Goal: Communication & Community: Share content

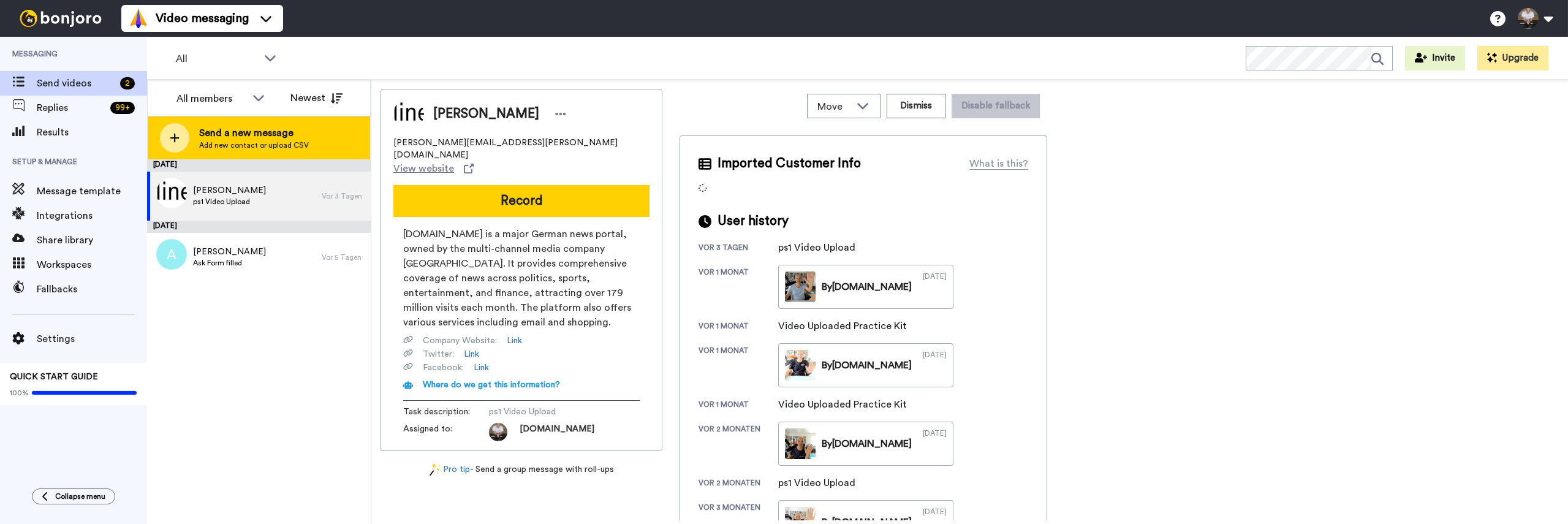
click at [176, 136] on icon at bounding box center [174, 138] width 10 height 11
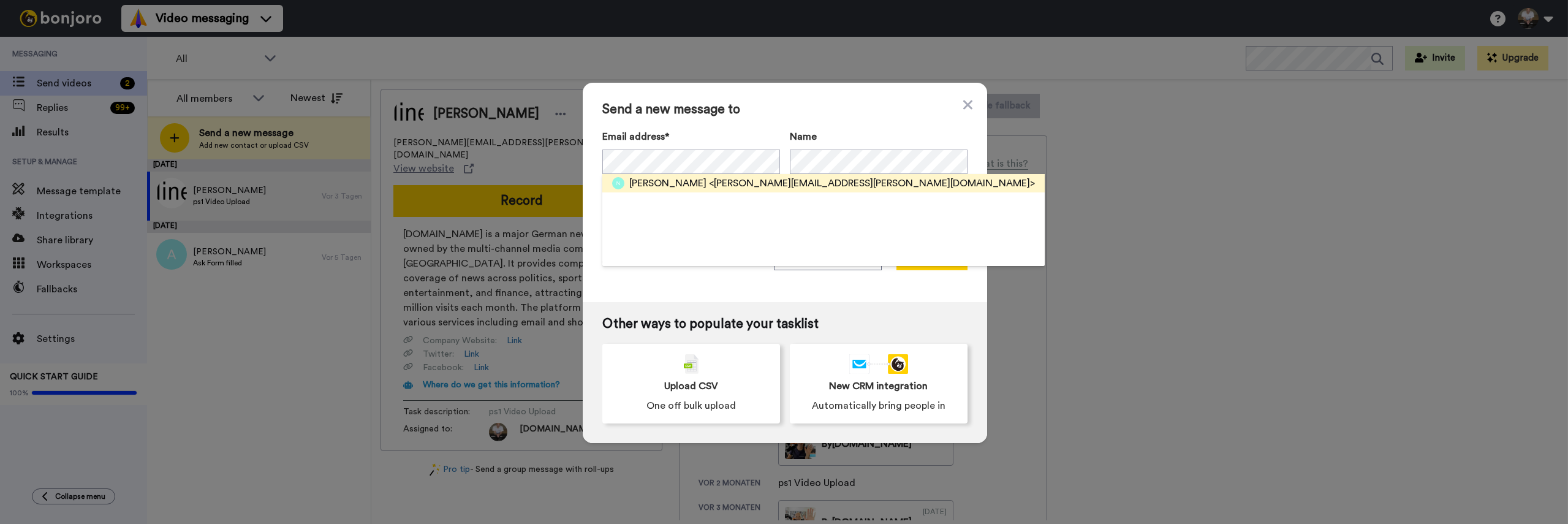
click at [668, 183] on span "Nora muench" at bounding box center [668, 183] width 77 height 15
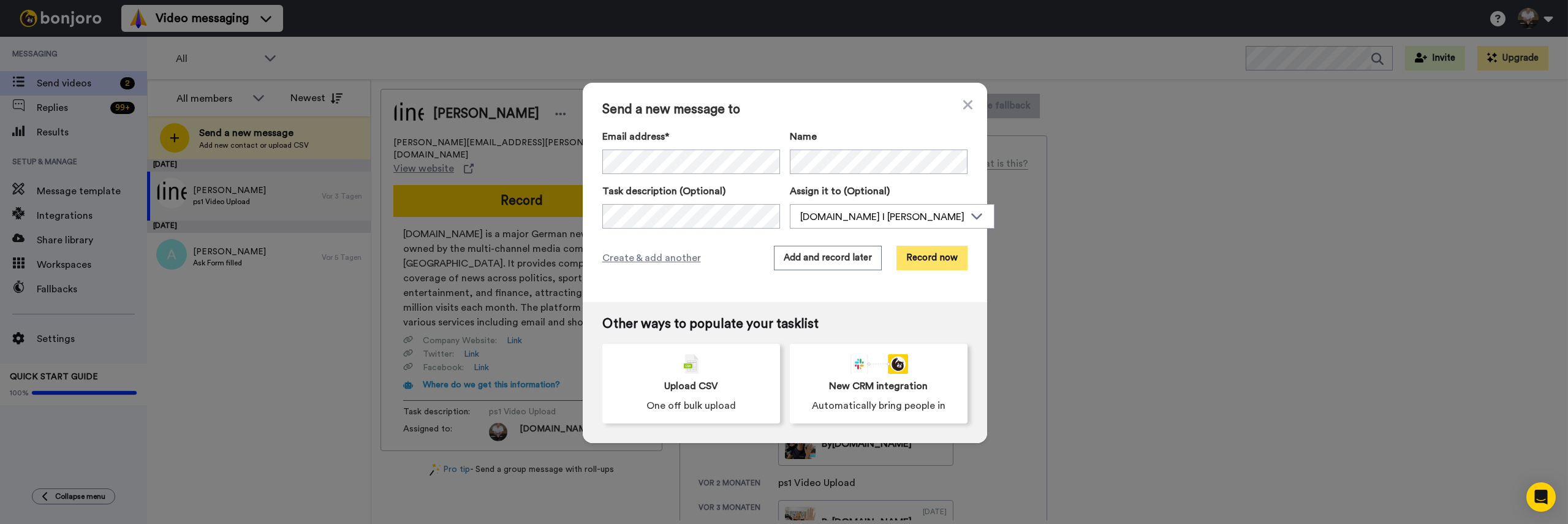
click at [929, 259] on button "Record now" at bounding box center [931, 258] width 71 height 24
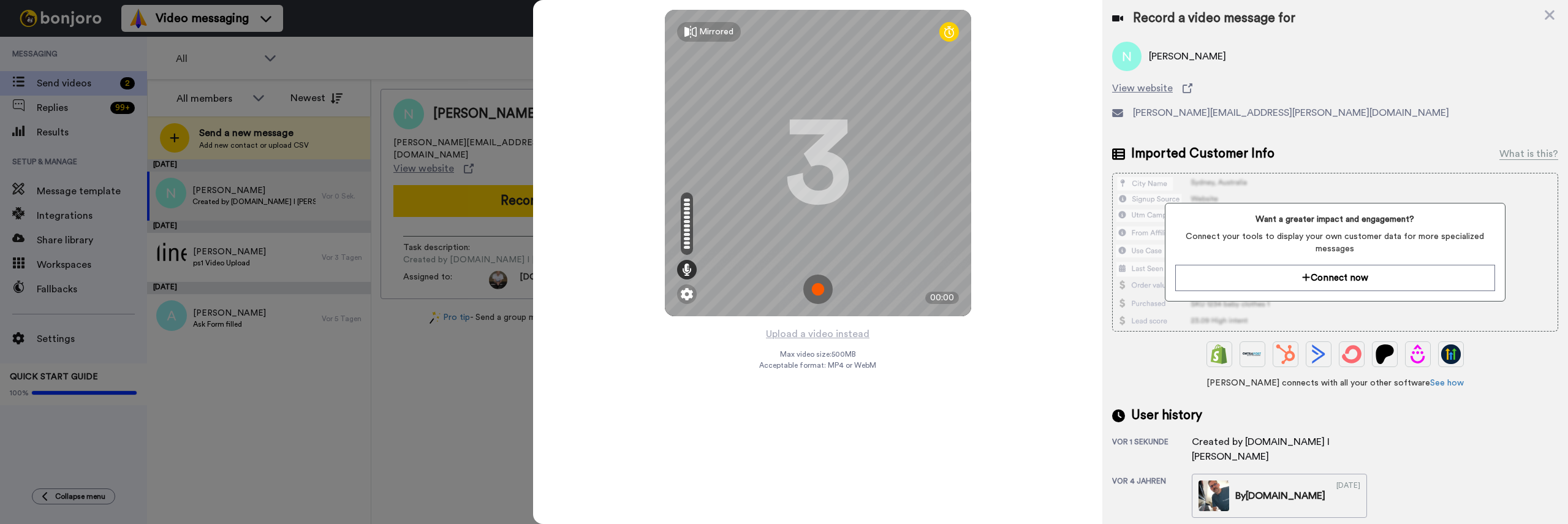
click at [815, 293] on img at bounding box center [817, 288] width 29 height 29
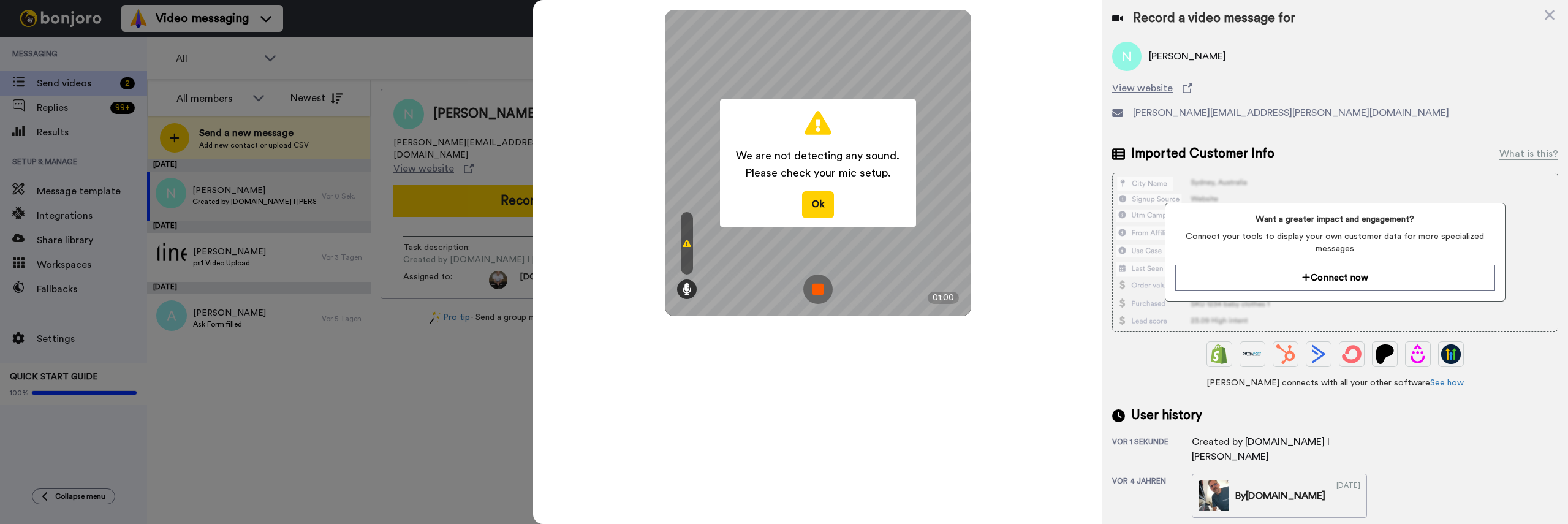
click at [819, 289] on img at bounding box center [817, 288] width 29 height 29
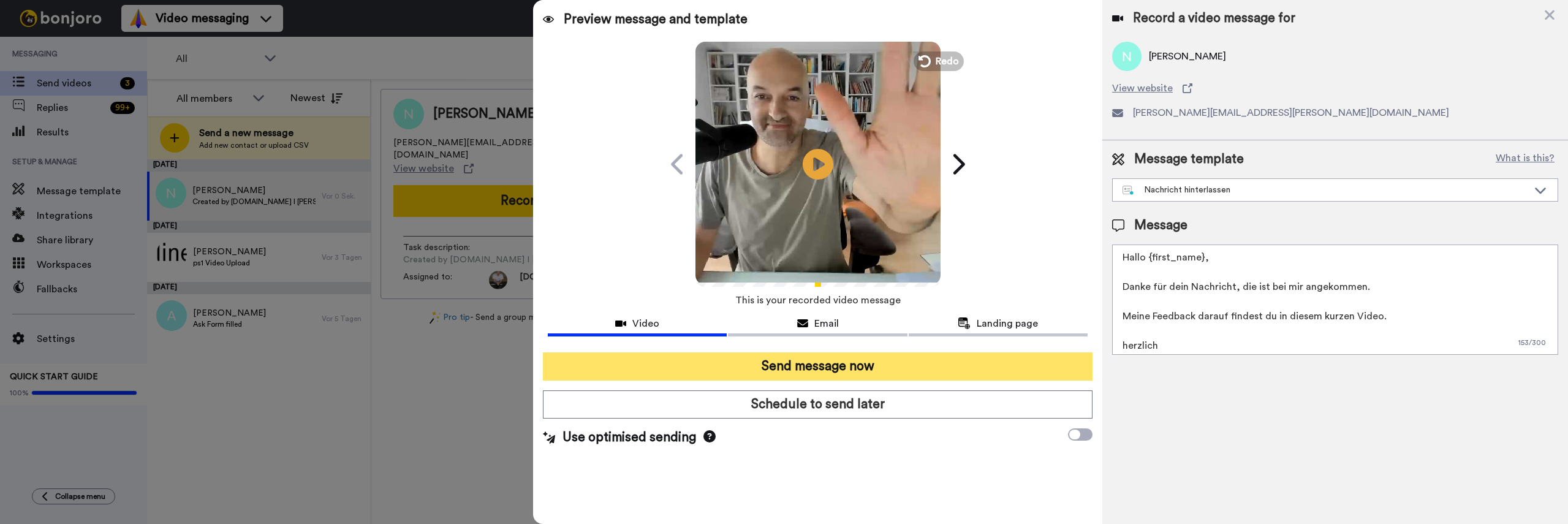
click at [946, 373] on button "Send message now" at bounding box center [818, 367] width 550 height 29
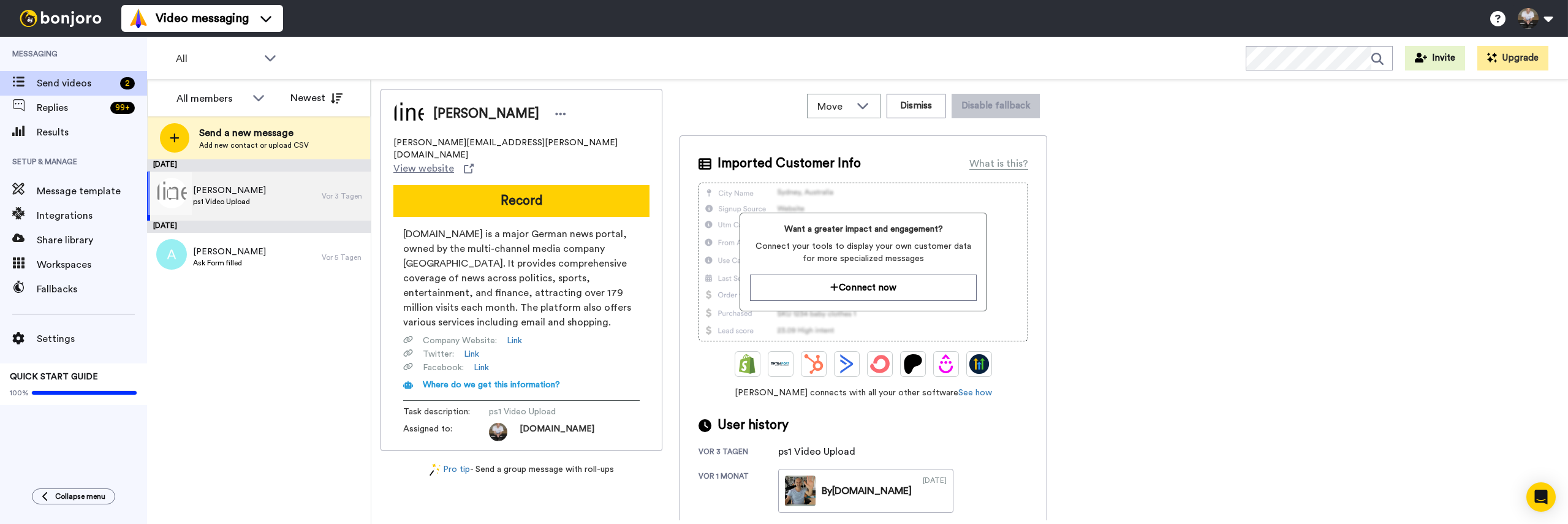
click at [257, 183] on div "[PERSON_NAME] ps1 Video Upload" at bounding box center [234, 196] width 174 height 49
click at [242, 195] on span "[PERSON_NAME]" at bounding box center [229, 191] width 73 height 12
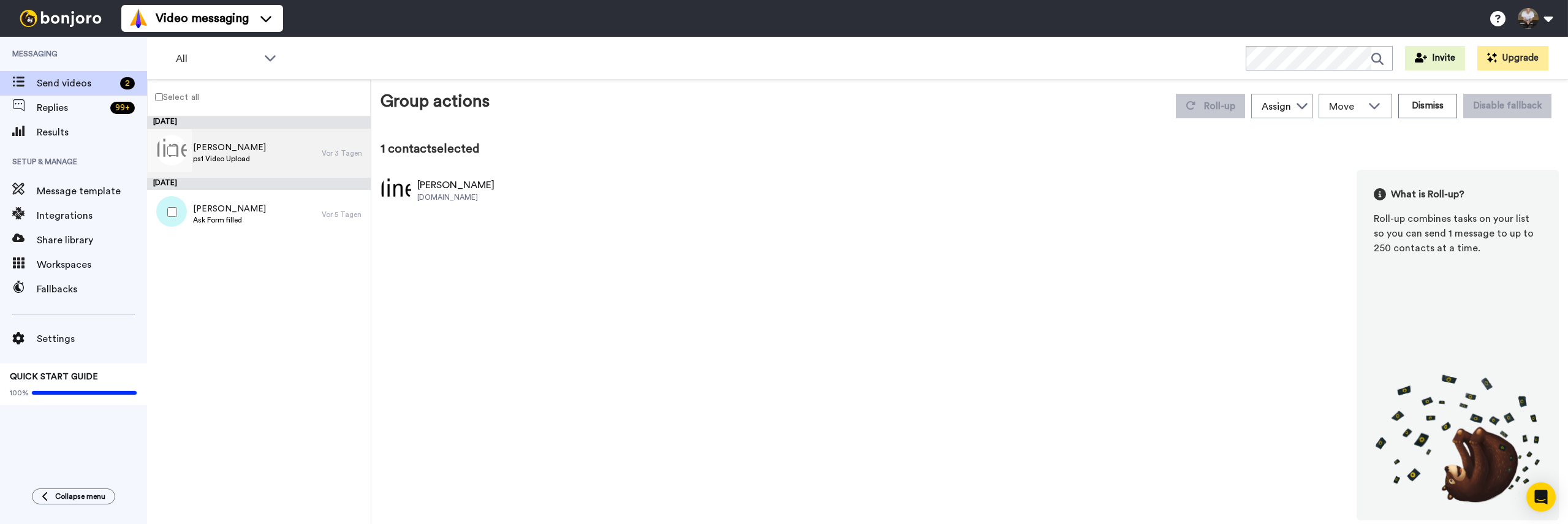
click at [234, 154] on span "ps1 Video Upload" at bounding box center [229, 159] width 73 height 10
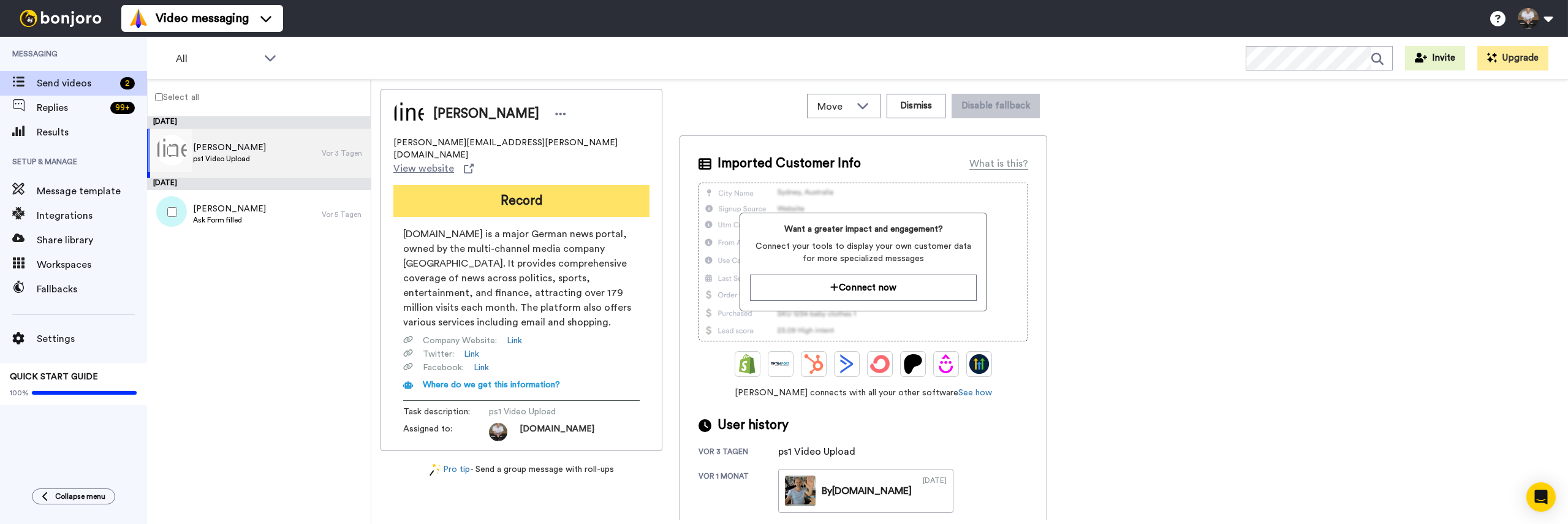
click at [570, 185] on button "Record" at bounding box center [521, 201] width 256 height 32
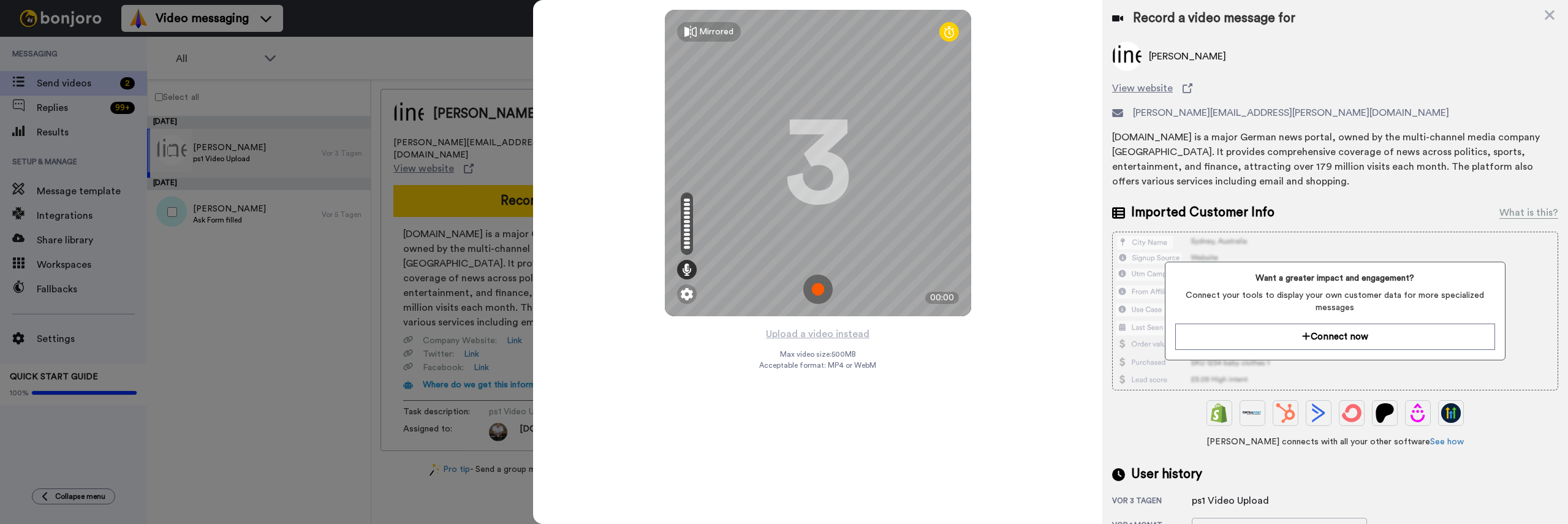
click at [815, 286] on img at bounding box center [817, 288] width 29 height 29
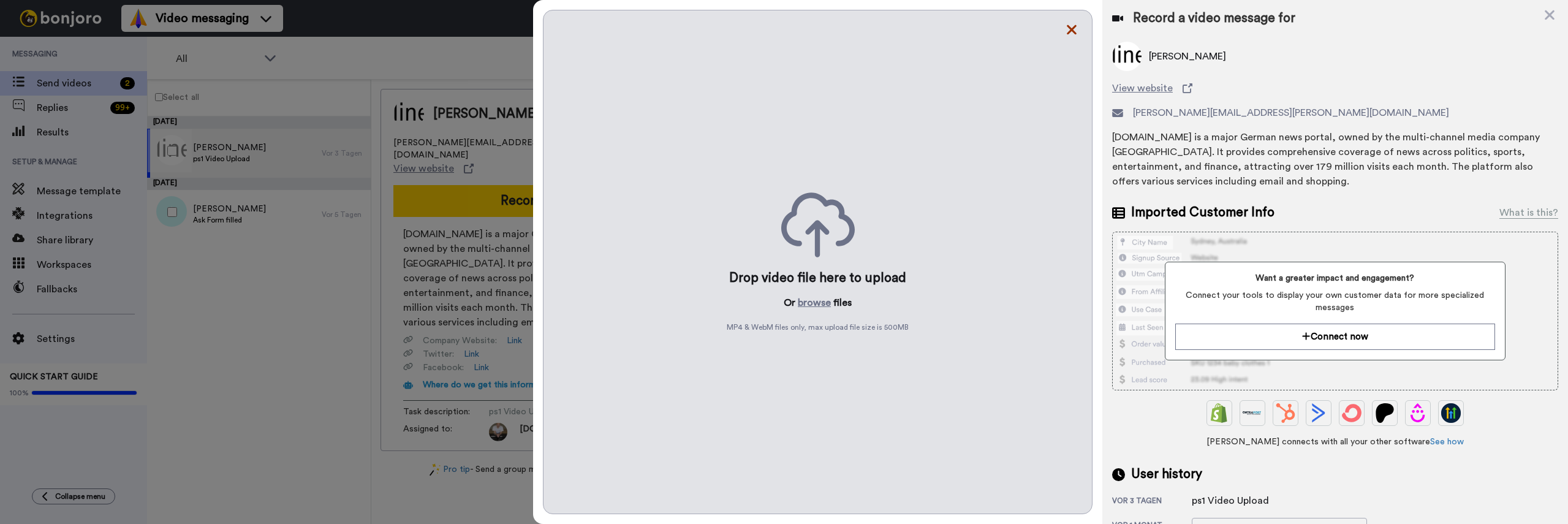
click at [1072, 26] on icon at bounding box center [1072, 29] width 12 height 16
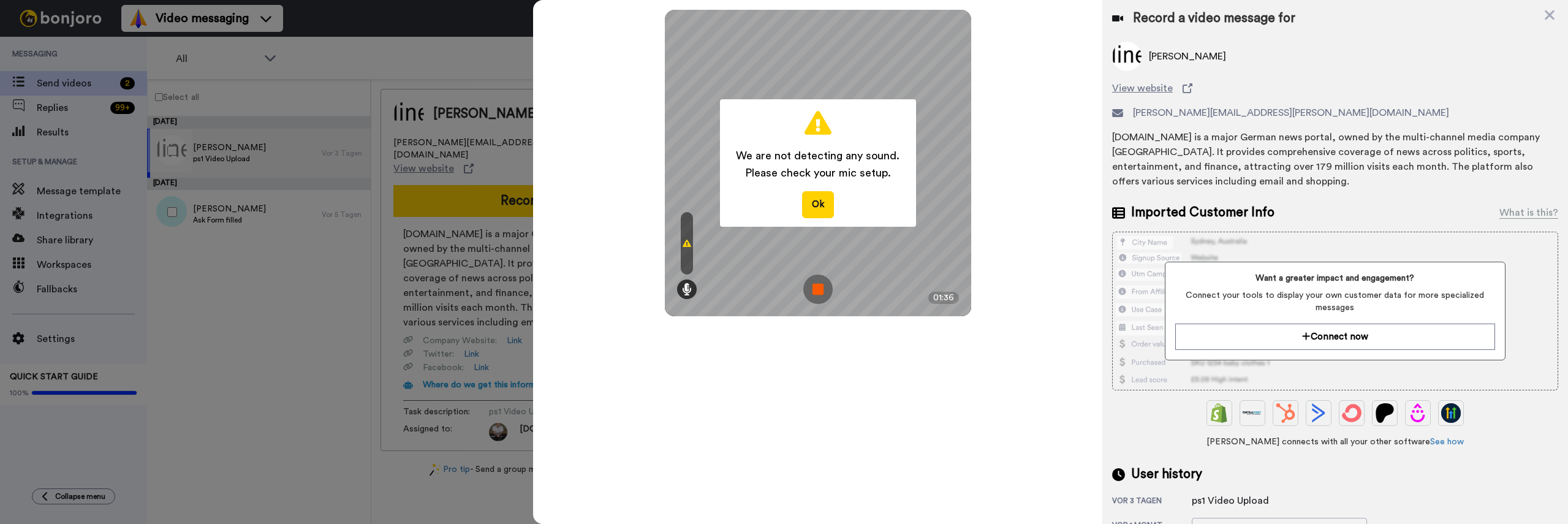
click at [821, 284] on img at bounding box center [817, 288] width 29 height 29
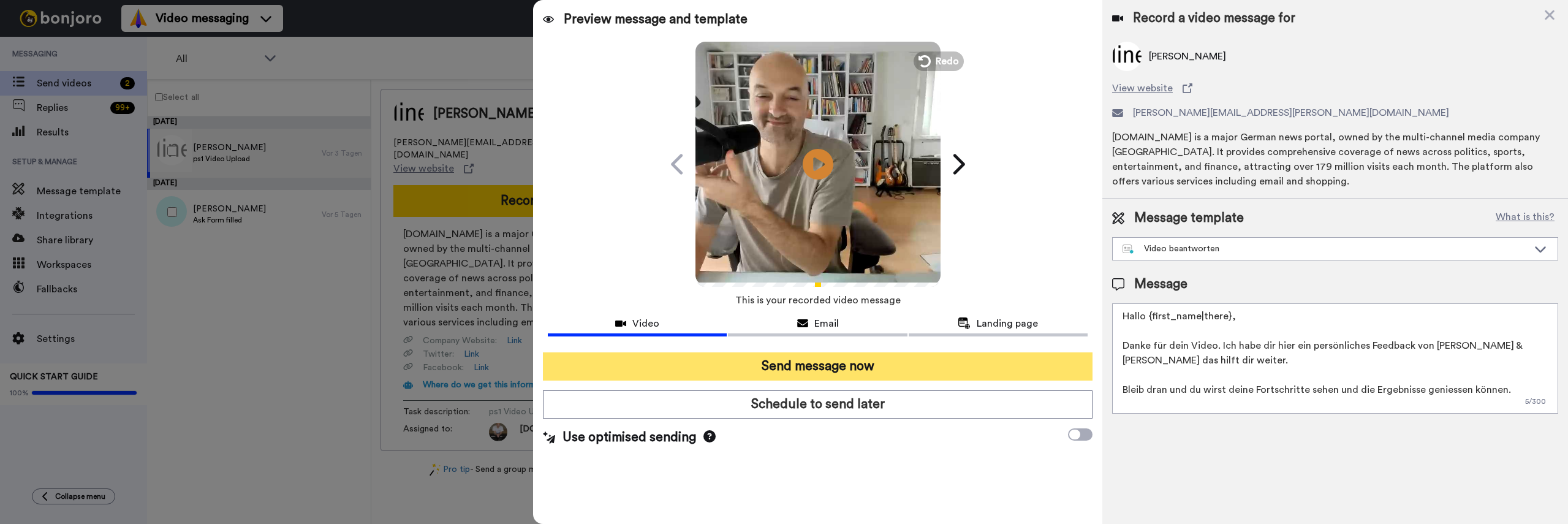
click at [1037, 360] on button "Send message now" at bounding box center [818, 367] width 550 height 29
